Goal: Information Seeking & Learning: Learn about a topic

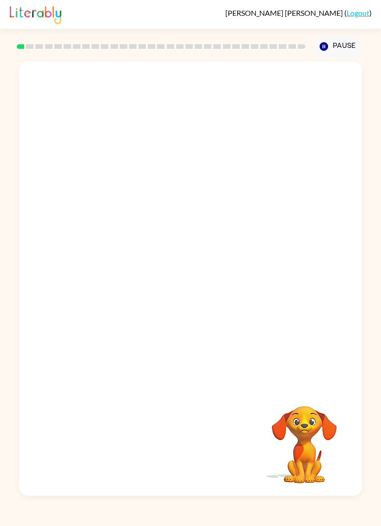
click at [320, 386] on div at bounding box center [190, 223] width 343 height 325
click at [67, 270] on video "Your browser must support playing .mp4 files to use Literably. Please try using…" at bounding box center [190, 223] width 343 height 325
click at [56, 274] on video "Your browser must support playing .mp4 files to use Literably. Please try using…" at bounding box center [190, 223] width 343 height 325
click at [63, 260] on video "Your browser must support playing .mp4 files to use Literably. Please try using…" at bounding box center [190, 223] width 343 height 325
click at [170, 168] on video "Your browser must support playing .mp4 files to use Literably. Please try using…" at bounding box center [190, 223] width 343 height 325
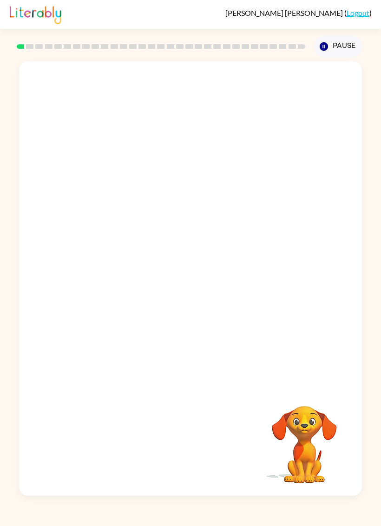
click at [325, 188] on video "Your browser must support playing .mp4 files to use Literably. Please try using…" at bounding box center [190, 223] width 343 height 325
click at [68, 272] on video "Your browser must support playing .mp4 files to use Literably. Please try using…" at bounding box center [190, 223] width 343 height 325
click at [53, 271] on video "Your browser must support playing .mp4 files to use Literably. Please try using…" at bounding box center [190, 223] width 343 height 325
click at [179, 283] on button "button" at bounding box center [191, 284] width 60 height 34
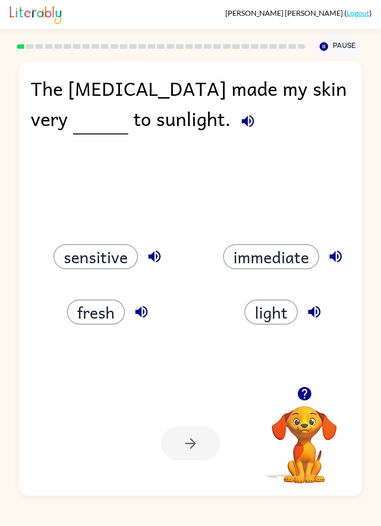
click at [72, 258] on button "sensitive" at bounding box center [95, 256] width 85 height 25
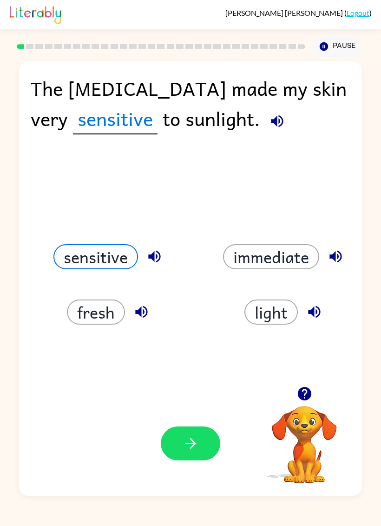
click at [196, 454] on button "button" at bounding box center [191, 444] width 60 height 34
click at [196, 453] on div at bounding box center [191, 444] width 60 height 34
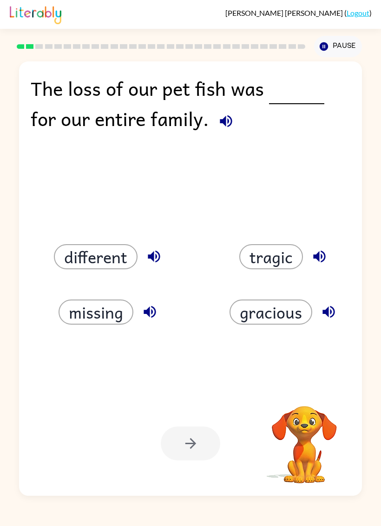
click at [193, 438] on div at bounding box center [191, 444] width 60 height 34
click at [295, 314] on button "gracious" at bounding box center [271, 312] width 83 height 25
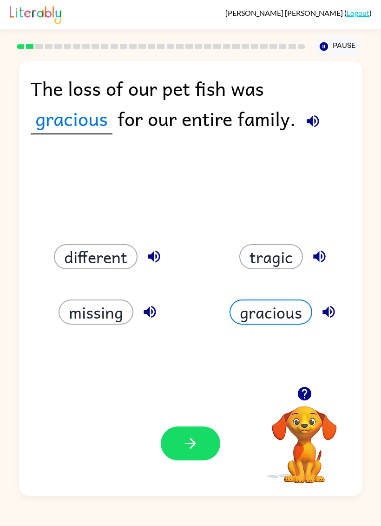
click at [284, 267] on button "tragic" at bounding box center [272, 256] width 64 height 25
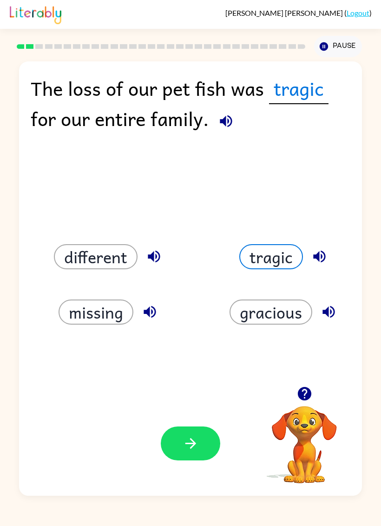
click at [267, 315] on button "gracious" at bounding box center [271, 312] width 83 height 25
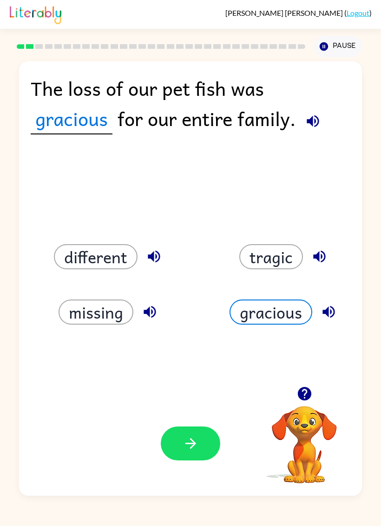
click at [216, 443] on button "button" at bounding box center [191, 444] width 60 height 34
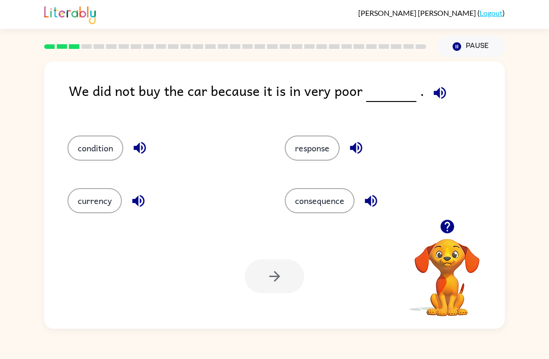
click at [317, 201] on button "consequence" at bounding box center [320, 200] width 70 height 25
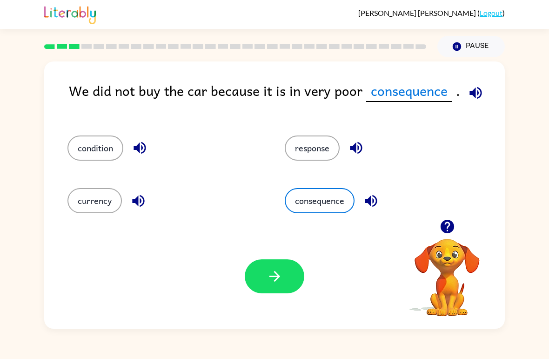
click at [273, 281] on icon "button" at bounding box center [275, 276] width 16 height 16
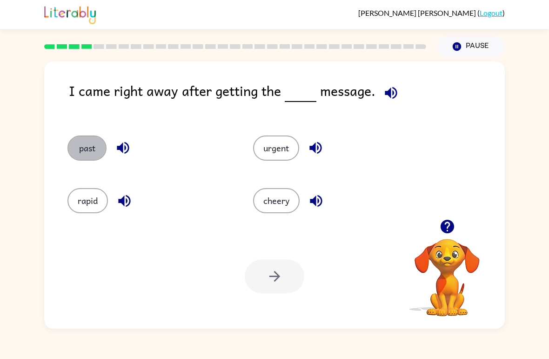
click at [103, 148] on button "past" at bounding box center [86, 147] width 39 height 25
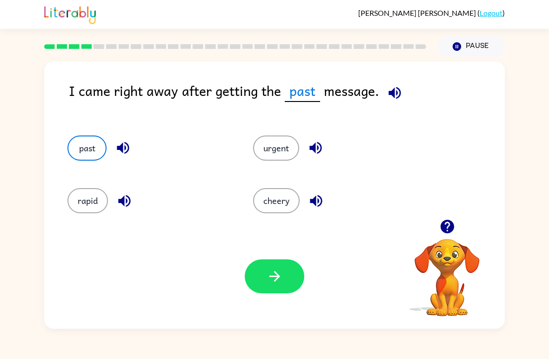
click at [274, 275] on icon "button" at bounding box center [275, 276] width 16 height 16
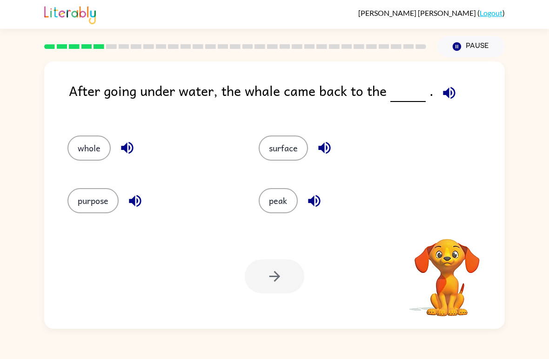
click at [285, 283] on div at bounding box center [275, 276] width 60 height 34
click at [292, 160] on button "surface" at bounding box center [283, 147] width 49 height 25
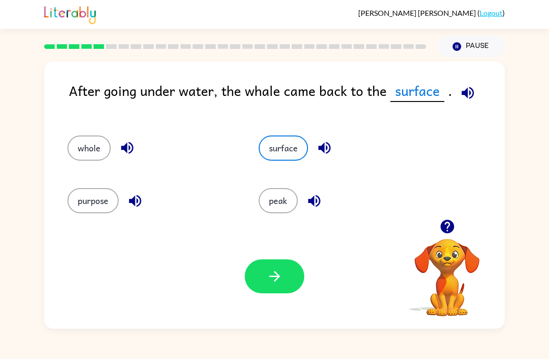
click at [294, 285] on button "button" at bounding box center [275, 276] width 60 height 34
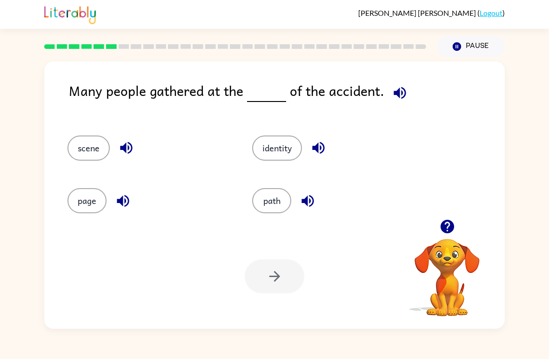
click at [273, 156] on button "identity" at bounding box center [277, 147] width 50 height 25
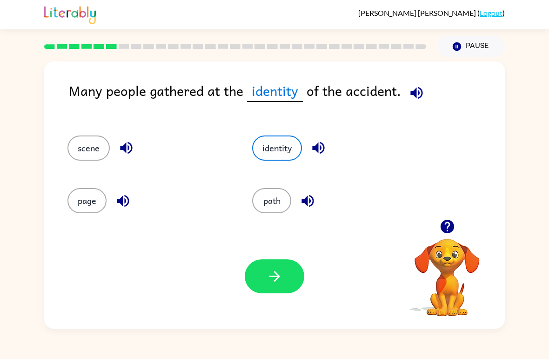
click at [291, 281] on button "button" at bounding box center [275, 276] width 60 height 34
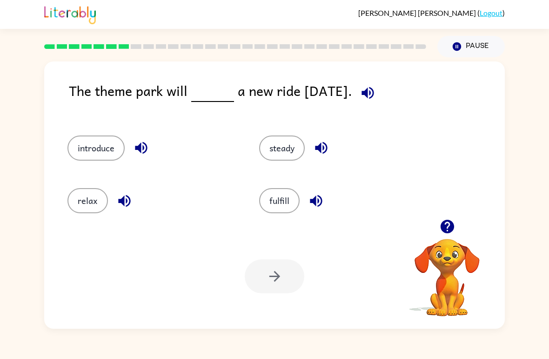
click at [99, 198] on button "relax" at bounding box center [87, 200] width 40 height 25
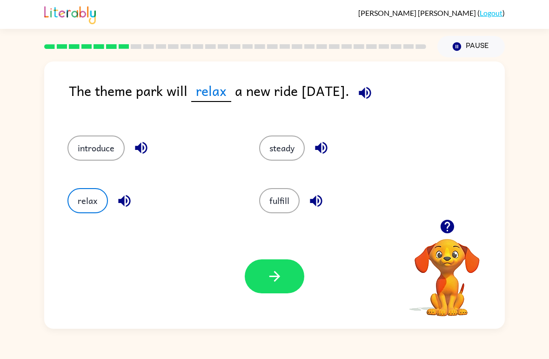
click at [283, 280] on button "button" at bounding box center [275, 276] width 60 height 34
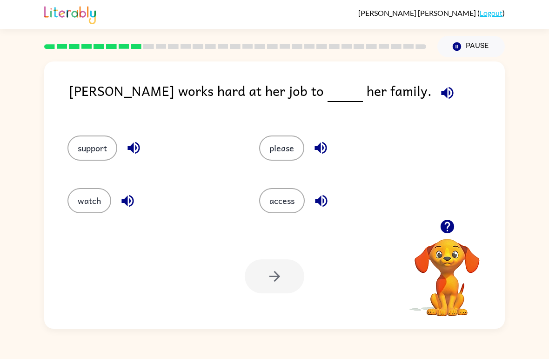
click at [86, 154] on button "support" at bounding box center [92, 147] width 50 height 25
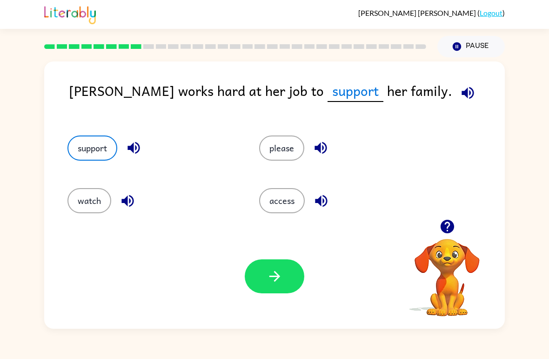
click at [279, 284] on icon "button" at bounding box center [275, 276] width 16 height 16
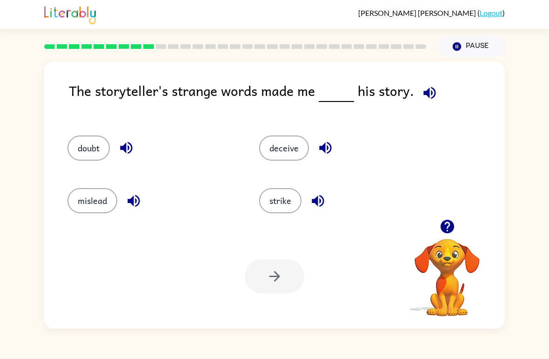
click at [280, 120] on div "deceive" at bounding box center [337, 144] width 192 height 53
click at [277, 159] on button "deceive" at bounding box center [284, 147] width 50 height 25
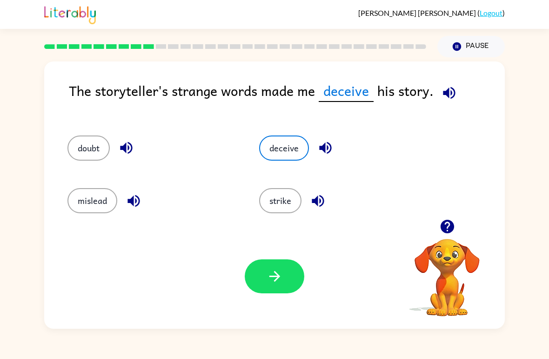
click at [296, 152] on button "deceive" at bounding box center [284, 147] width 50 height 25
click at [276, 292] on button "button" at bounding box center [275, 276] width 60 height 34
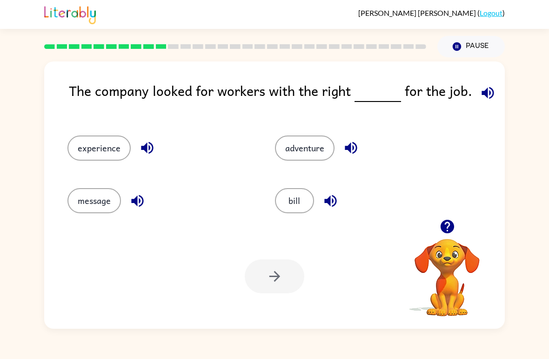
click at [115, 153] on button "experience" at bounding box center [98, 147] width 63 height 25
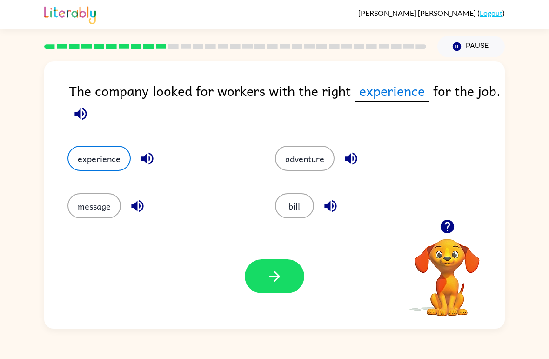
click at [285, 275] on button "button" at bounding box center [275, 276] width 60 height 34
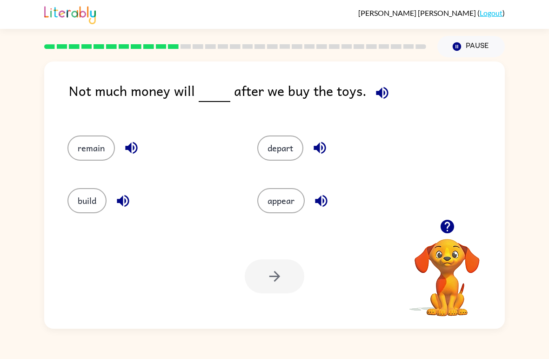
click at [286, 200] on button "appear" at bounding box center [280, 200] width 47 height 25
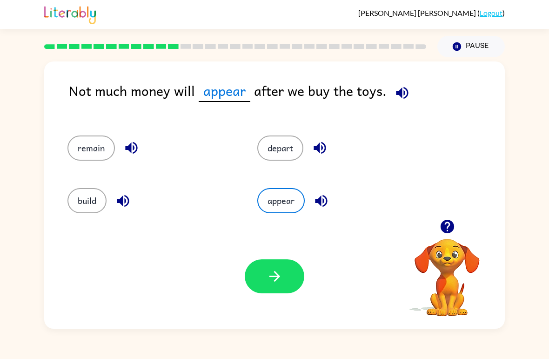
click at [279, 283] on icon "button" at bounding box center [275, 276] width 16 height 16
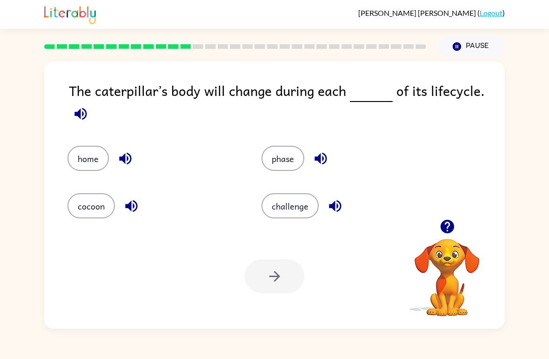
click at [90, 154] on button "home" at bounding box center [87, 158] width 41 height 25
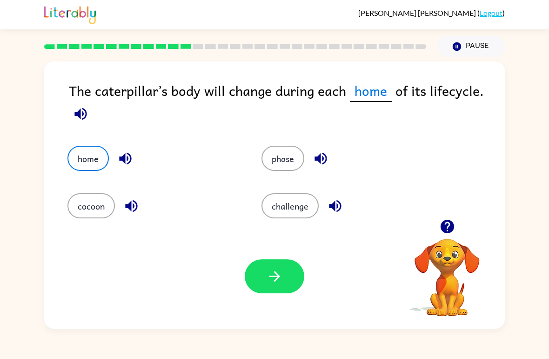
click at [273, 292] on button "button" at bounding box center [275, 276] width 60 height 34
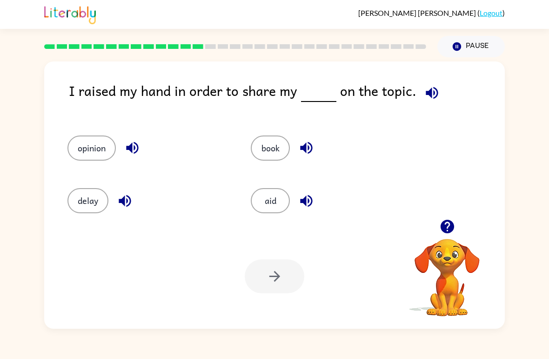
click at [281, 143] on button "book" at bounding box center [270, 147] width 39 height 25
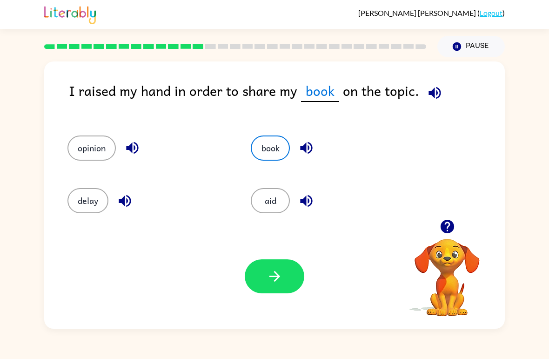
click at [278, 288] on button "button" at bounding box center [275, 276] width 60 height 34
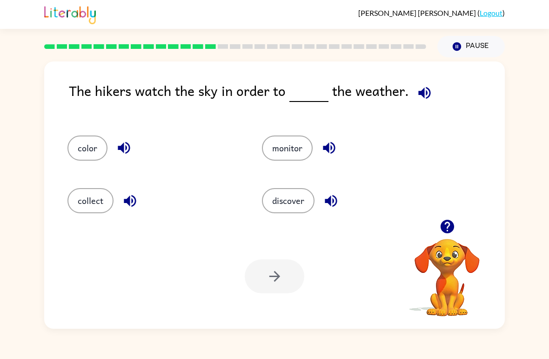
click at [272, 146] on button "monitor" at bounding box center [287, 147] width 51 height 25
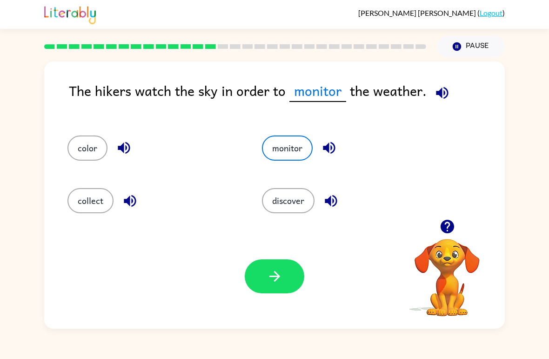
click at [271, 284] on icon "button" at bounding box center [275, 276] width 16 height 16
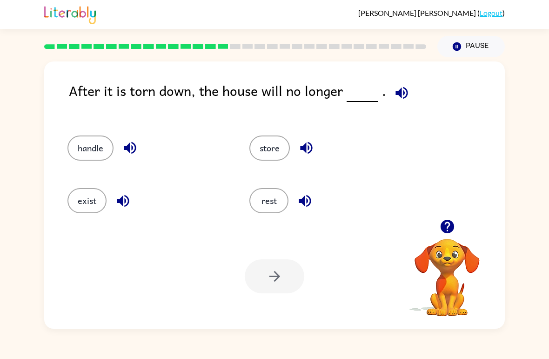
click at [381, 229] on icon "button" at bounding box center [447, 226] width 16 height 16
click at [80, 149] on button "handle" at bounding box center [90, 147] width 46 height 25
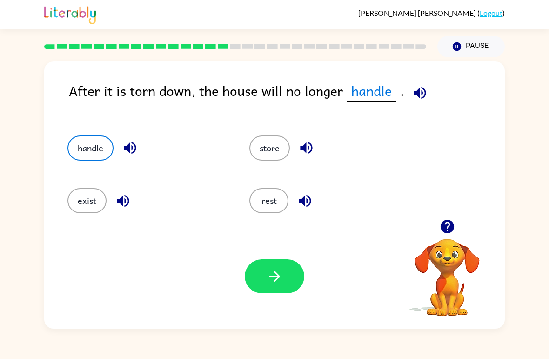
click at [271, 292] on button "button" at bounding box center [275, 276] width 60 height 34
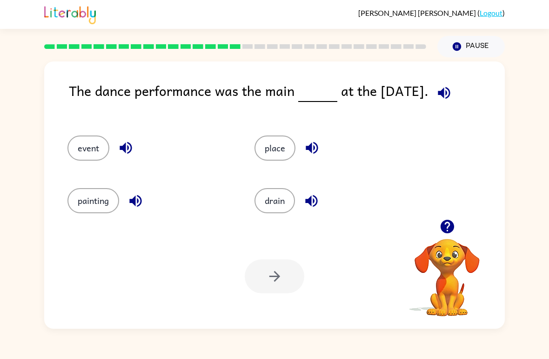
click at [287, 145] on button "place" at bounding box center [274, 147] width 41 height 25
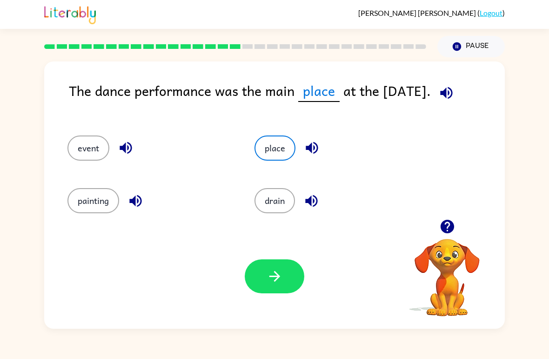
click at [271, 284] on icon "button" at bounding box center [275, 276] width 16 height 16
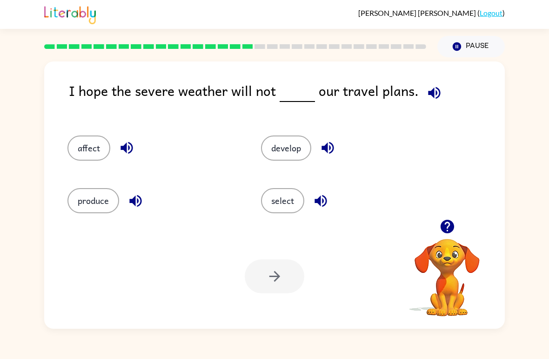
click at [109, 204] on button "produce" at bounding box center [93, 200] width 52 height 25
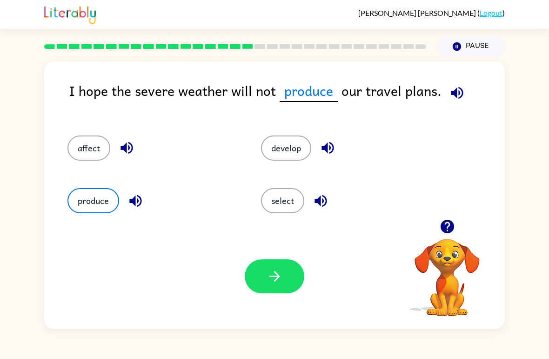
click at [304, 314] on div "Your browser must support playing .mp4 files to use Literably. Please try using…" at bounding box center [274, 276] width 461 height 105
click at [283, 292] on button "button" at bounding box center [275, 276] width 60 height 34
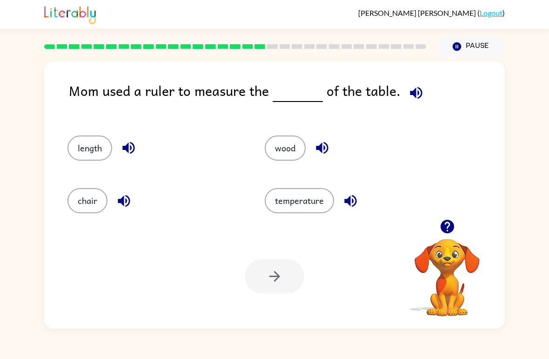
click at [86, 153] on button "length" at bounding box center [89, 147] width 45 height 25
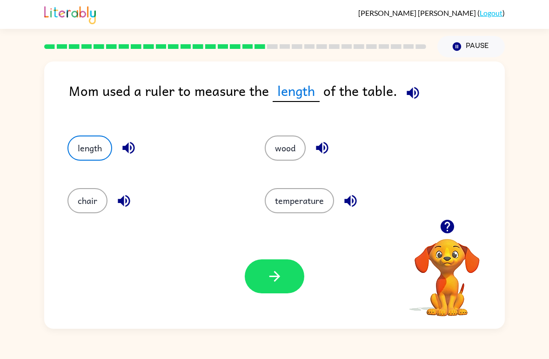
click at [285, 305] on div "Your browser must support playing .mp4 files to use Literably. Please try using…" at bounding box center [274, 276] width 461 height 105
click at [295, 282] on button "button" at bounding box center [275, 276] width 60 height 34
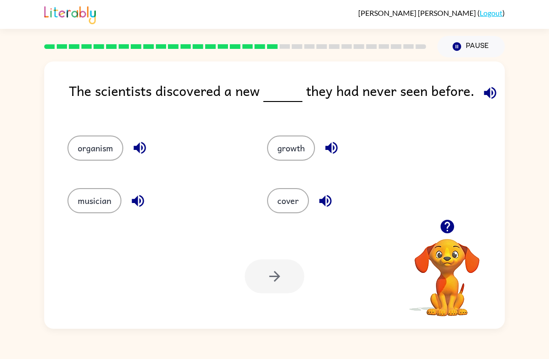
click at [91, 159] on button "organism" at bounding box center [95, 147] width 56 height 25
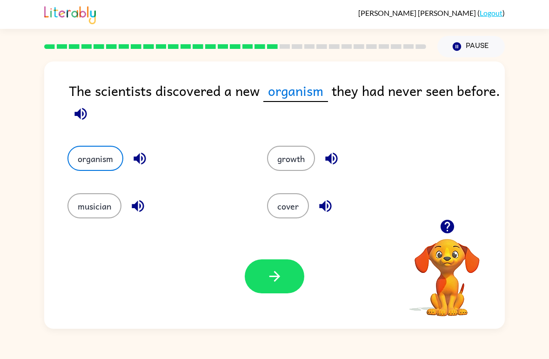
click at [289, 284] on button "button" at bounding box center [275, 276] width 60 height 34
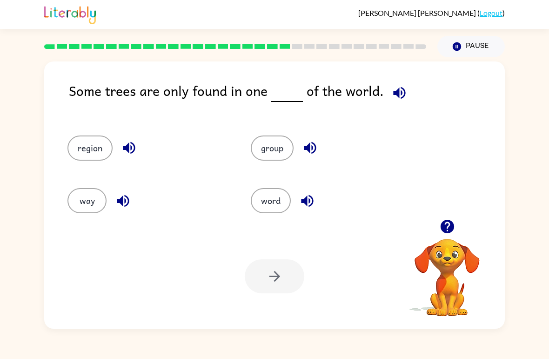
click at [287, 146] on button "group" at bounding box center [272, 147] width 43 height 25
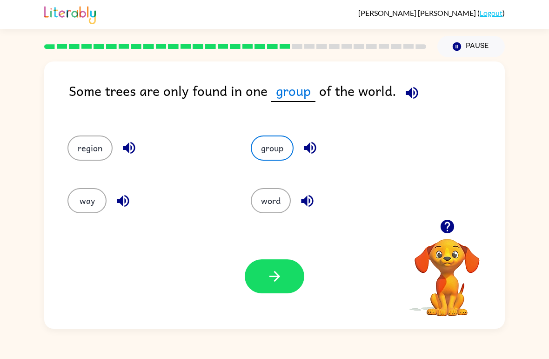
click at [100, 158] on button "region" at bounding box center [89, 147] width 45 height 25
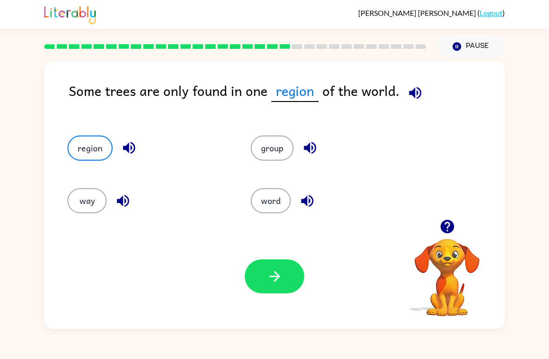
click at [280, 293] on button "button" at bounding box center [275, 276] width 60 height 34
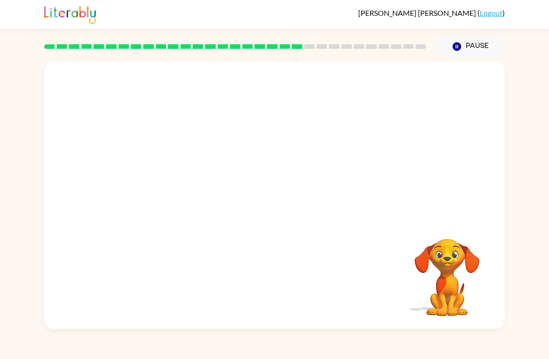
click at [187, 143] on video "Your browser must support playing .mp4 files to use Literably. Please try using…" at bounding box center [274, 140] width 461 height 158
click at [334, 147] on video "Your browser must support playing .mp4 files to use Literably. Please try using…" at bounding box center [274, 140] width 461 height 158
click at [198, 85] on video "Your browser must support playing .mp4 files to use Literably. Please try using…" at bounding box center [274, 140] width 461 height 158
click at [321, 147] on video "Your browser must support playing .mp4 files to use Literably. Please try using…" at bounding box center [274, 140] width 461 height 158
click at [302, 135] on video "Your browser must support playing .mp4 files to use Literably. Please try using…" at bounding box center [274, 140] width 461 height 158
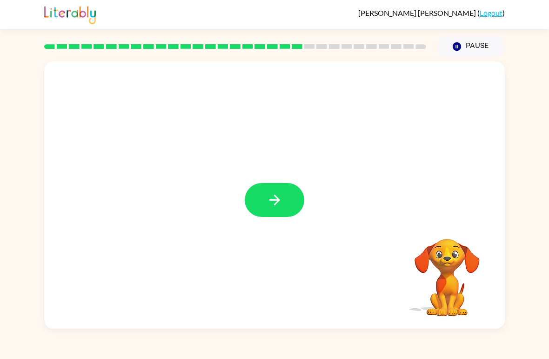
click at [282, 191] on button "button" at bounding box center [275, 200] width 60 height 34
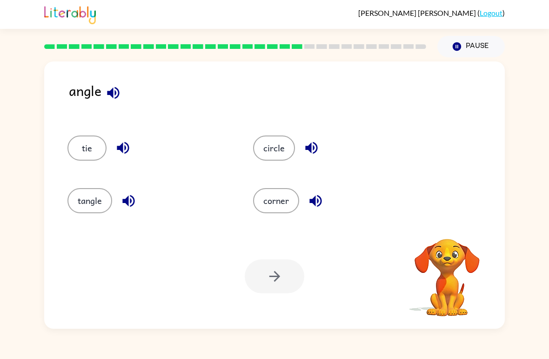
click at [269, 201] on button "corner" at bounding box center [276, 200] width 46 height 25
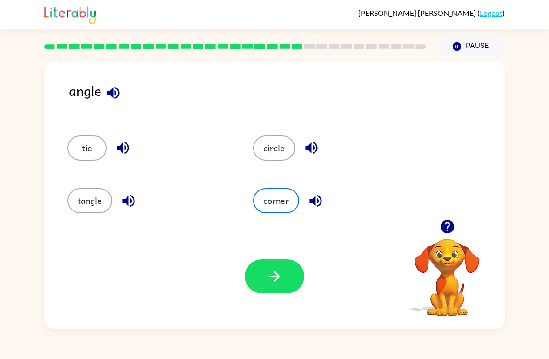
click at [281, 282] on icon "button" at bounding box center [275, 276] width 16 height 16
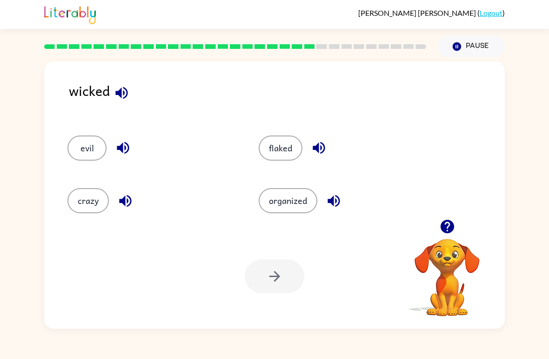
click at [289, 200] on button "organized" at bounding box center [288, 200] width 59 height 25
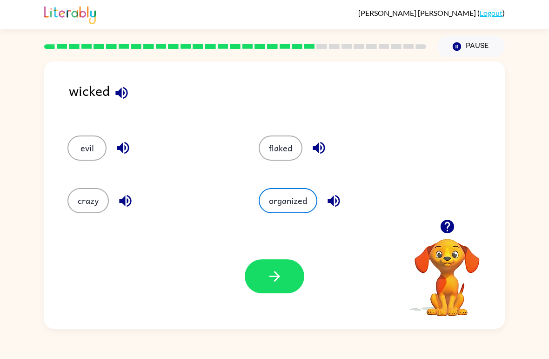
click at [292, 277] on button "button" at bounding box center [275, 276] width 60 height 34
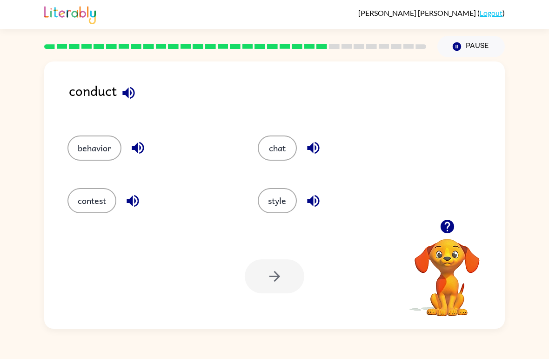
click at [262, 153] on button "chat" at bounding box center [277, 147] width 39 height 25
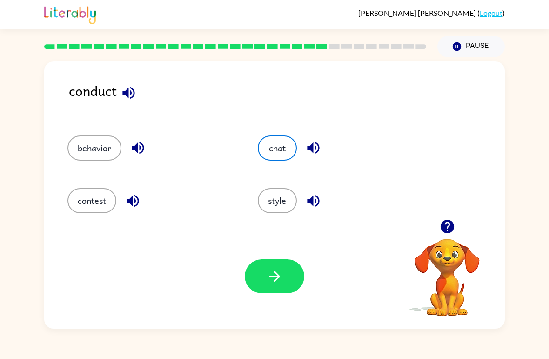
click at [277, 273] on icon "button" at bounding box center [275, 276] width 16 height 16
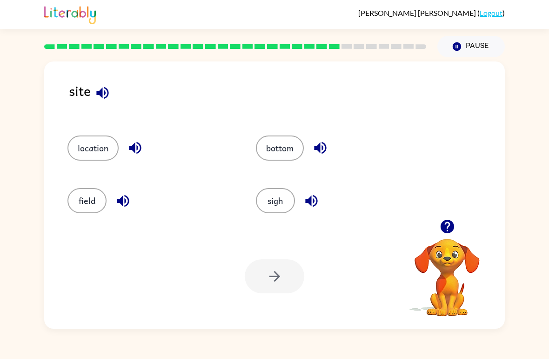
click at [290, 133] on div "bottom" at bounding box center [332, 144] width 188 height 53
click at [275, 160] on button "bottom" at bounding box center [280, 147] width 48 height 25
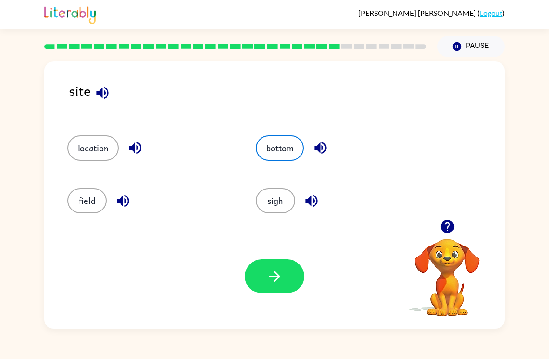
click at [275, 274] on icon "button" at bounding box center [275, 276] width 16 height 16
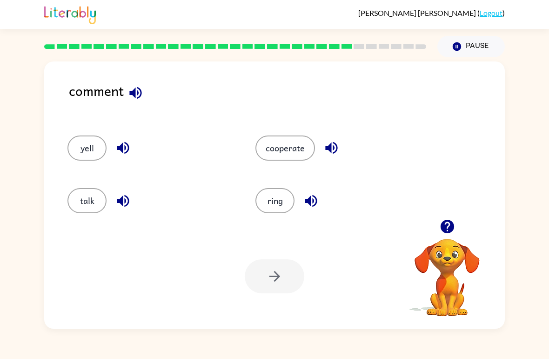
click at [95, 144] on button "yell" at bounding box center [86, 147] width 39 height 25
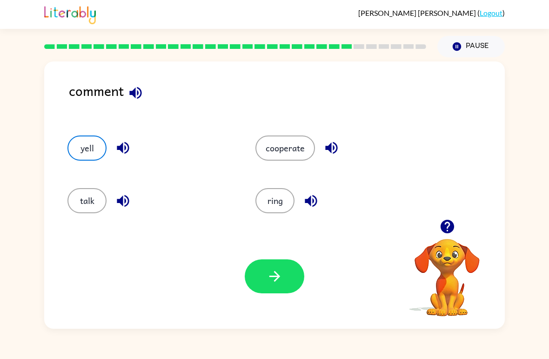
click at [92, 224] on div "comment yell cooperate talk ring Your browser must support playing .mp4 files t…" at bounding box center [274, 194] width 461 height 267
click at [92, 203] on button "talk" at bounding box center [86, 200] width 39 height 25
click at [277, 282] on icon "button" at bounding box center [275, 276] width 16 height 16
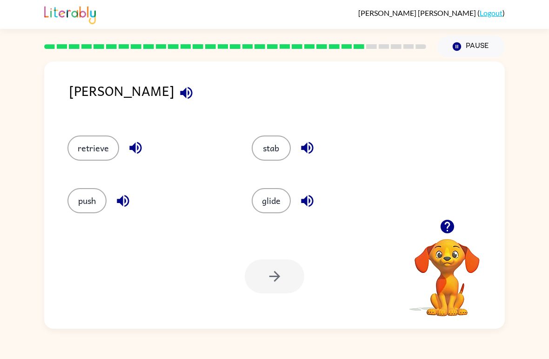
click at [277, 146] on button "stab" at bounding box center [271, 147] width 39 height 25
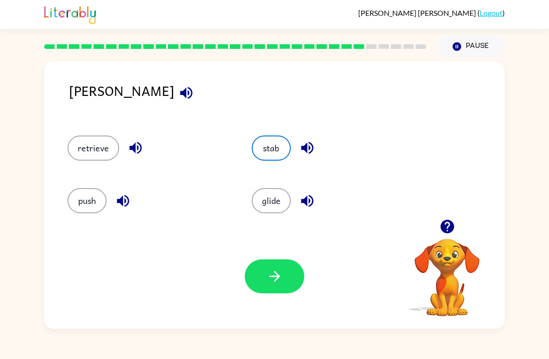
click at [279, 280] on icon "button" at bounding box center [275, 276] width 16 height 16
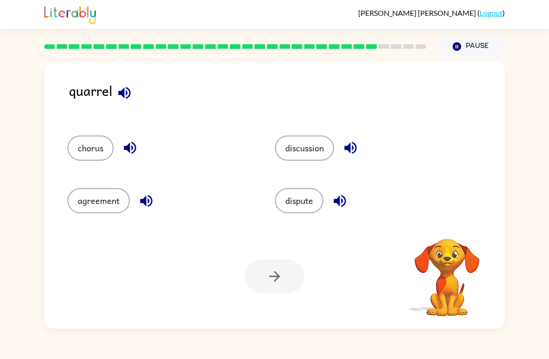
click at [292, 240] on div "Your browser must support playing .mp4 files to use Literably. Please try using…" at bounding box center [274, 276] width 461 height 105
click at [311, 189] on button "dispute" at bounding box center [299, 200] width 48 height 25
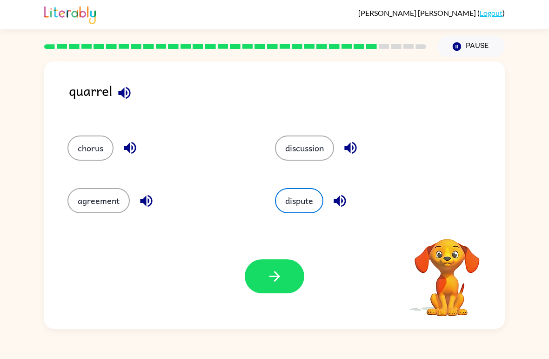
click at [275, 284] on icon "button" at bounding box center [275, 276] width 16 height 16
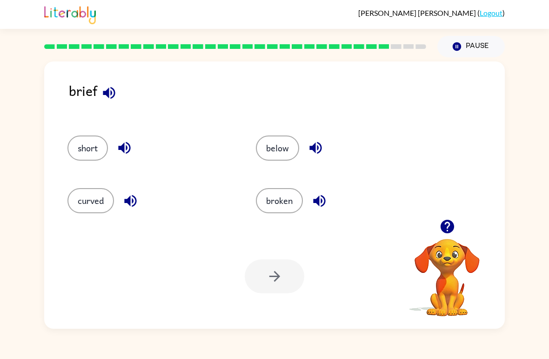
click at [284, 155] on button "below" at bounding box center [277, 147] width 43 height 25
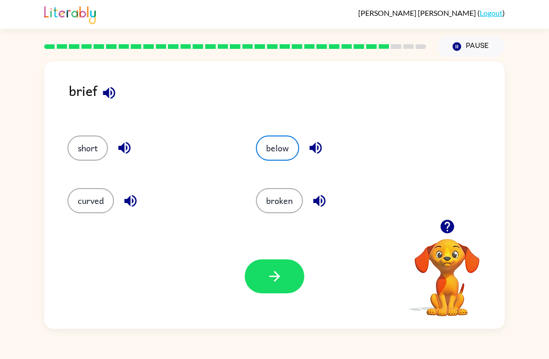
click at [264, 285] on button "button" at bounding box center [275, 276] width 60 height 34
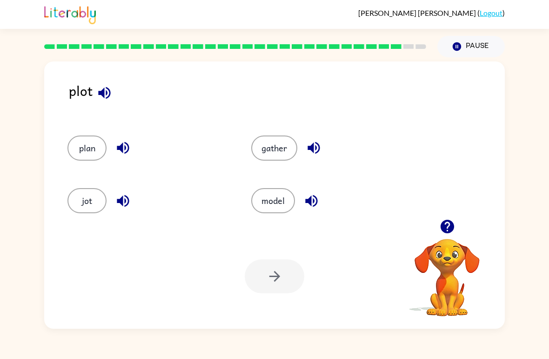
click at [88, 137] on button "plan" at bounding box center [86, 147] width 39 height 25
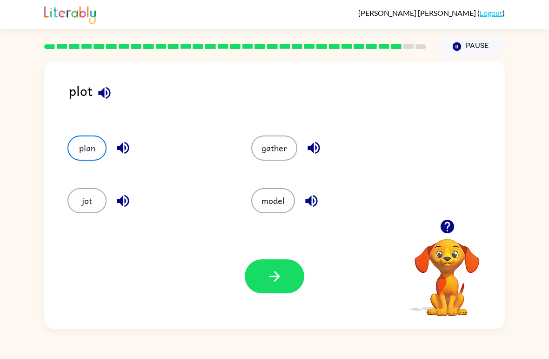
click at [261, 279] on button "button" at bounding box center [275, 276] width 60 height 34
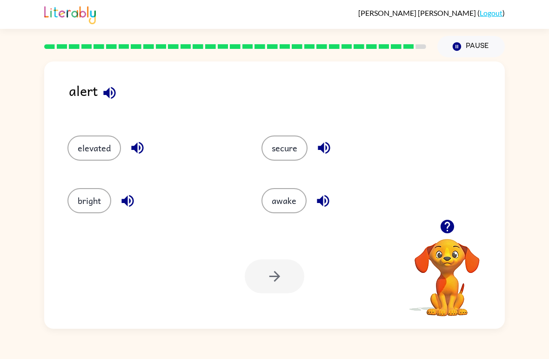
click at [301, 146] on button "secure" at bounding box center [284, 147] width 46 height 25
click at [301, 145] on button "secure" at bounding box center [284, 147] width 46 height 25
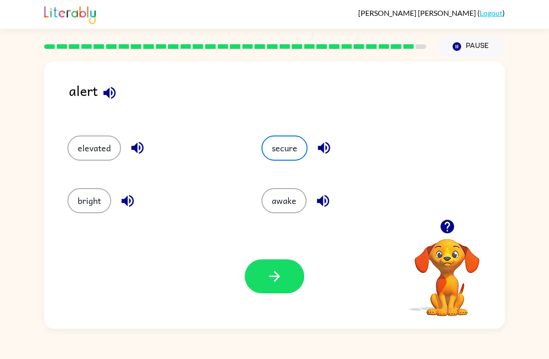
click at [277, 280] on icon "button" at bounding box center [275, 276] width 16 height 16
